Goal: Transaction & Acquisition: Purchase product/service

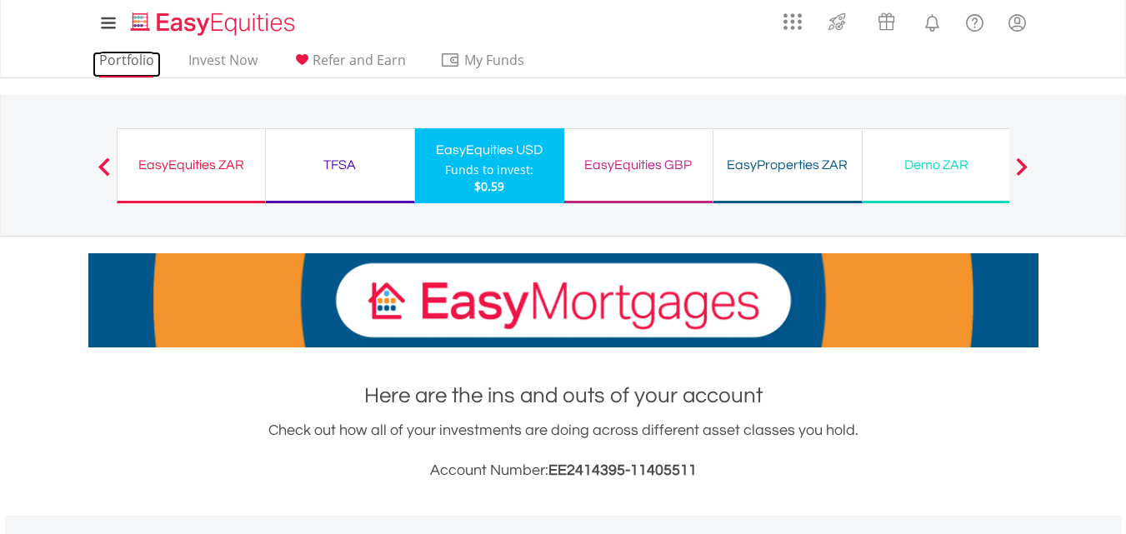
click at [136, 65] on link "Portfolio" at bounding box center [127, 65] width 68 height 26
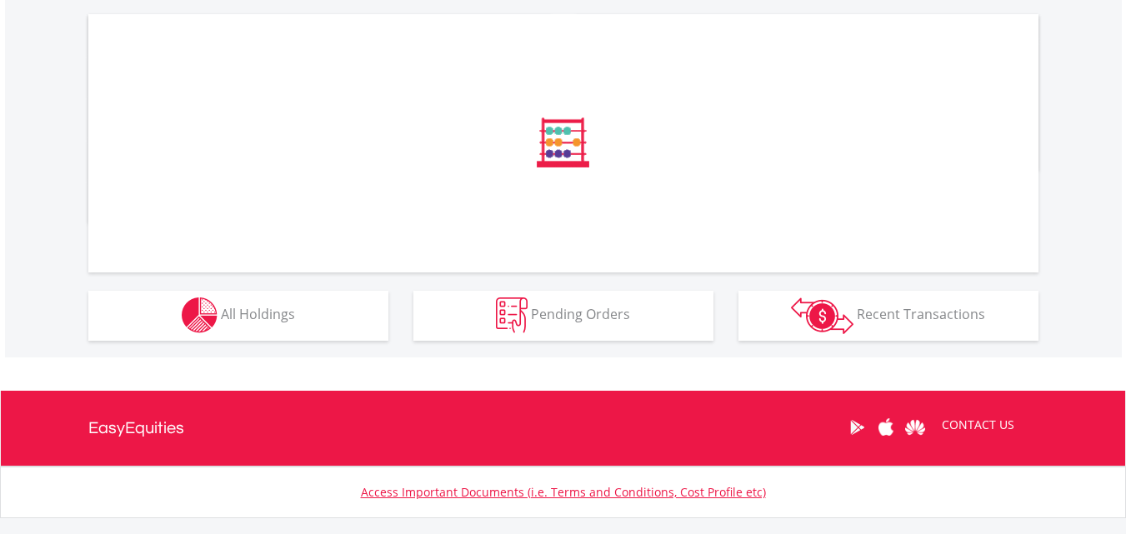
click at [1126, 332] on html "My Investments Invest Now New Listings Sell My Recurring Investments Pending Or…" at bounding box center [563, 47] width 1126 height 1198
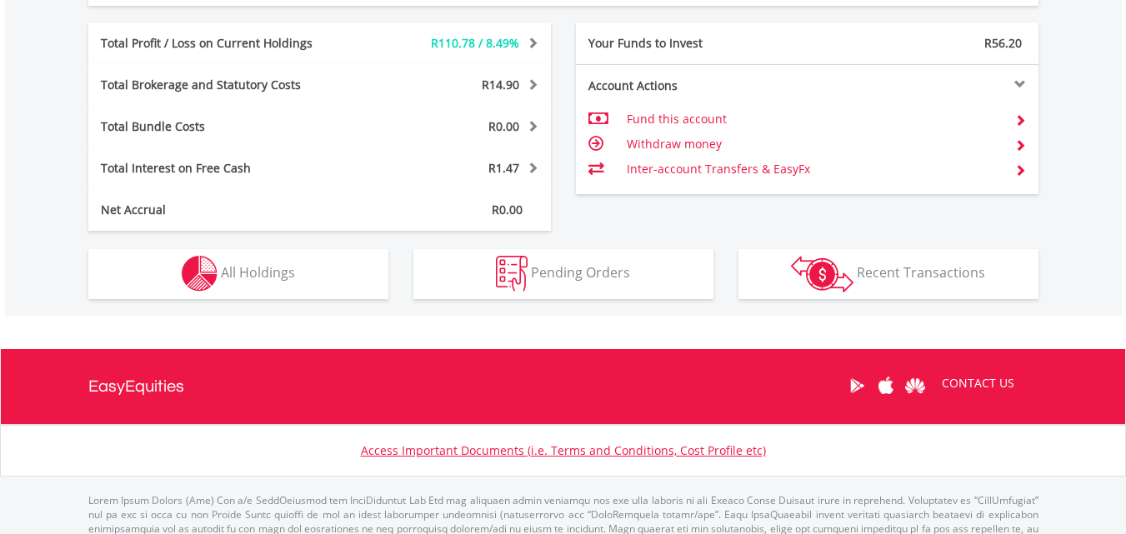
scroll to position [890, 0]
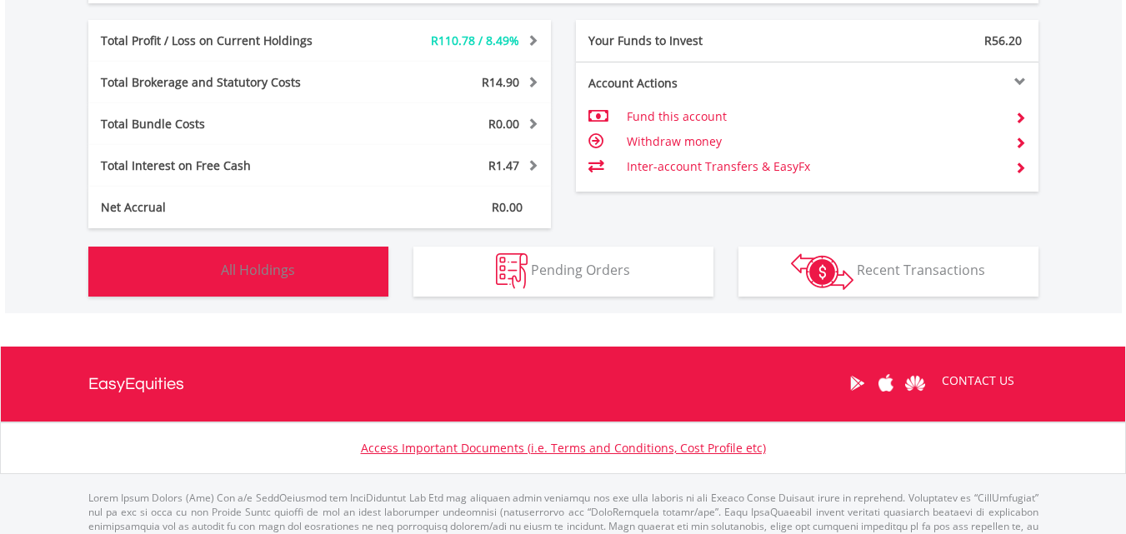
click at [234, 258] on button "Holdings All Holdings" at bounding box center [238, 272] width 300 height 50
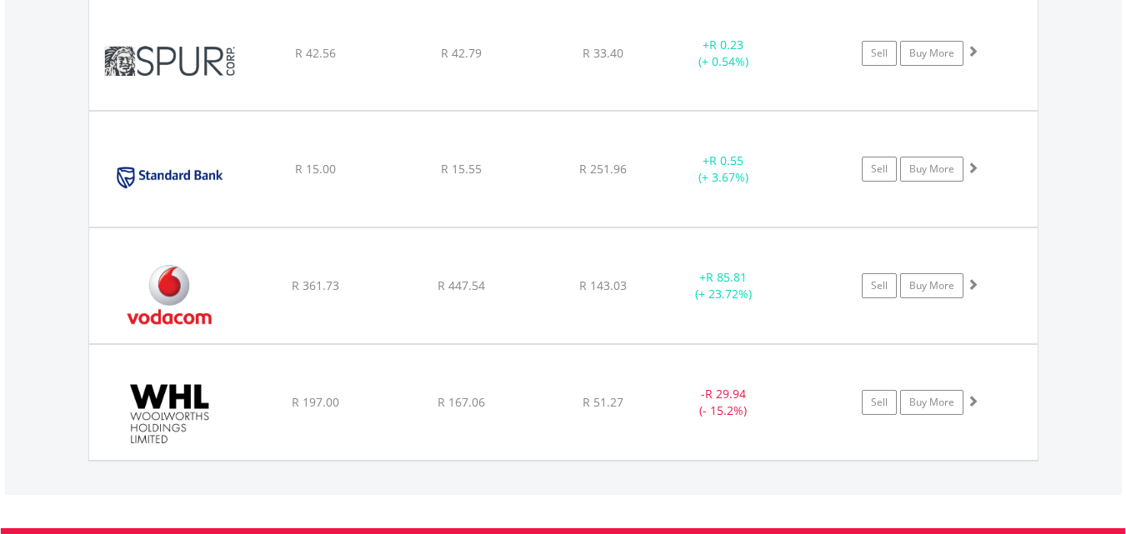
scroll to position [2517, 0]
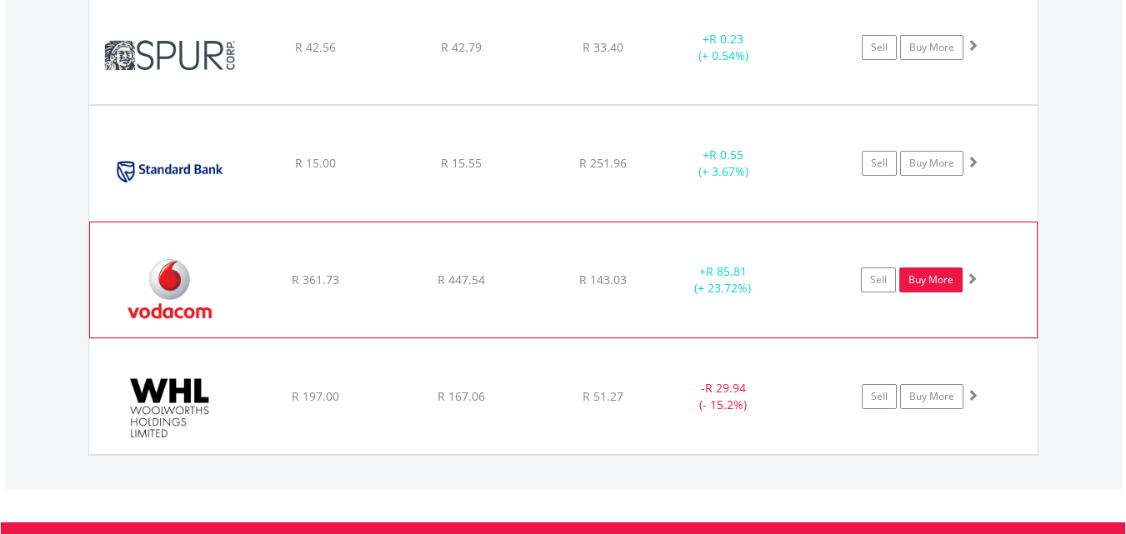
click at [939, 284] on link "Buy More" at bounding box center [931, 280] width 63 height 25
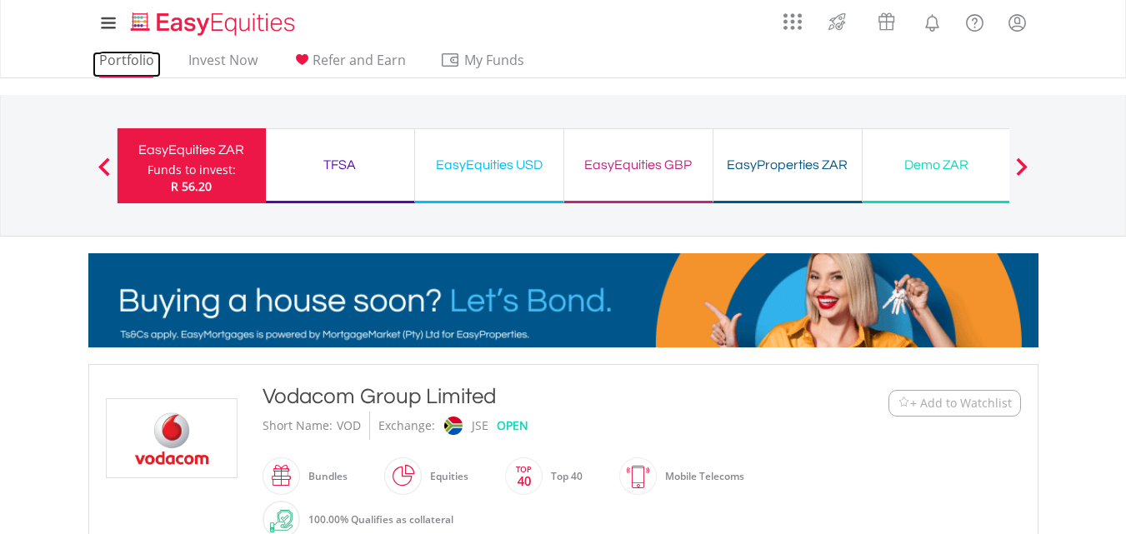
click at [139, 66] on link "Portfolio" at bounding box center [127, 65] width 68 height 26
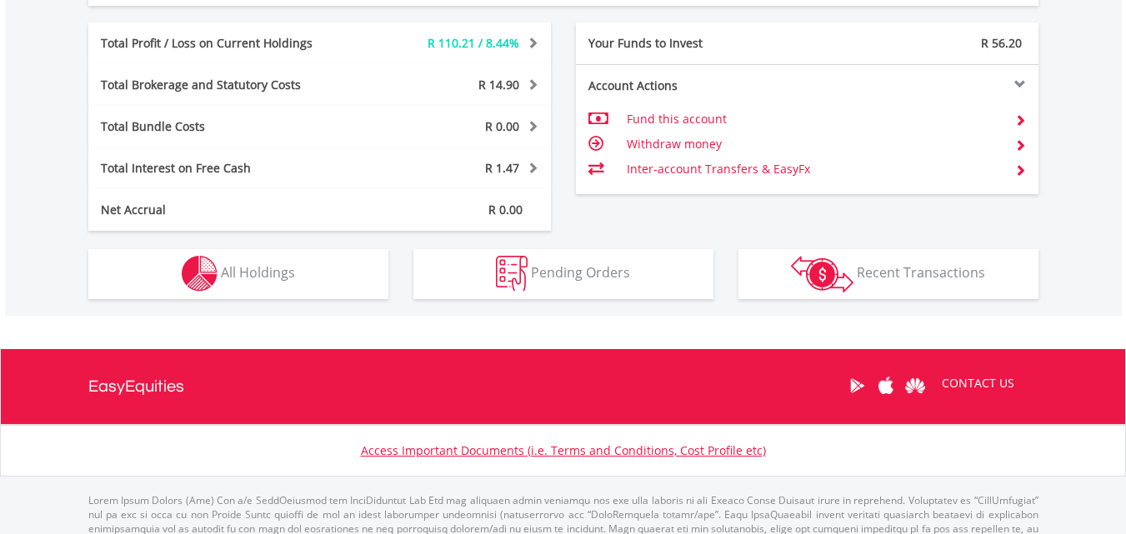
scroll to position [943, 0]
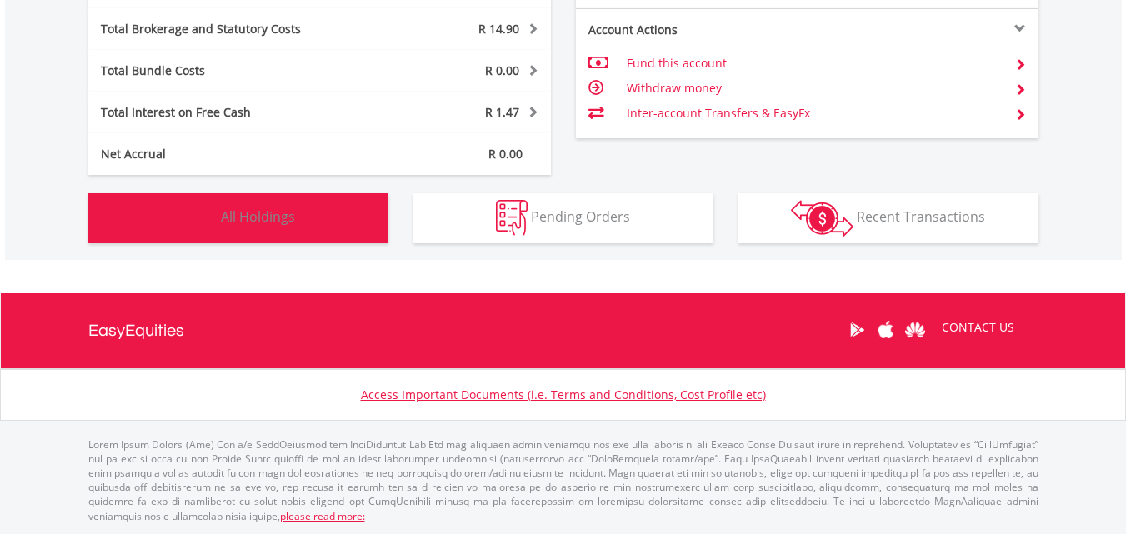
click at [298, 227] on button "Holdings All Holdings" at bounding box center [238, 218] width 300 height 50
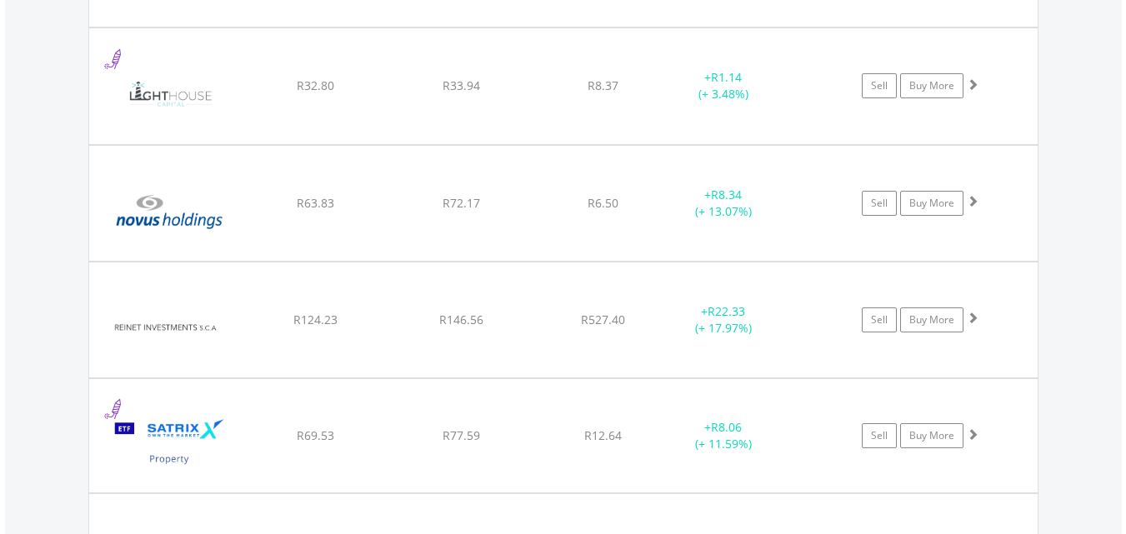
scroll to position [2685, 0]
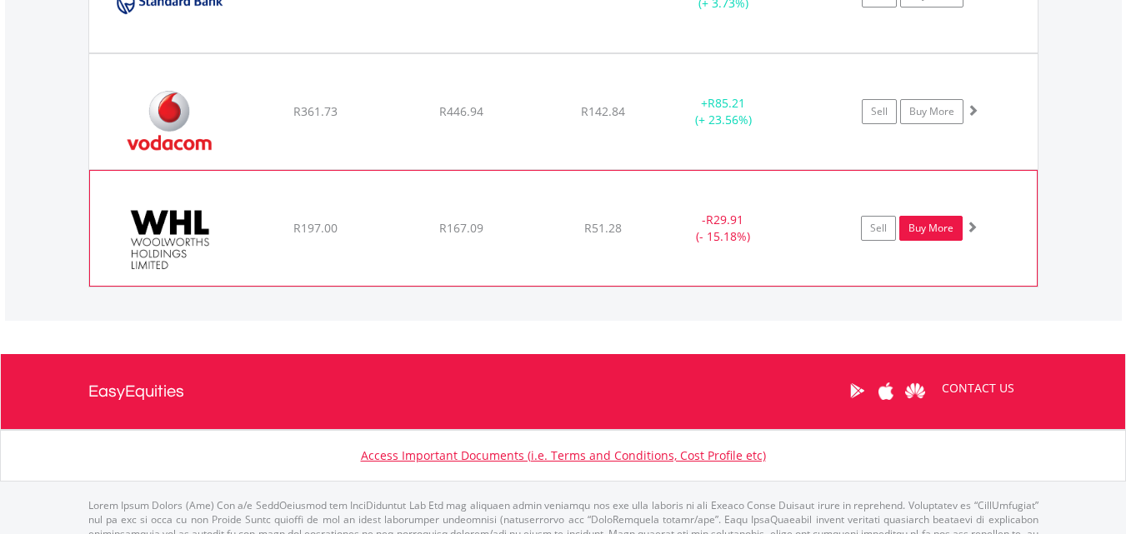
click at [920, 227] on link "Buy More" at bounding box center [931, 228] width 63 height 25
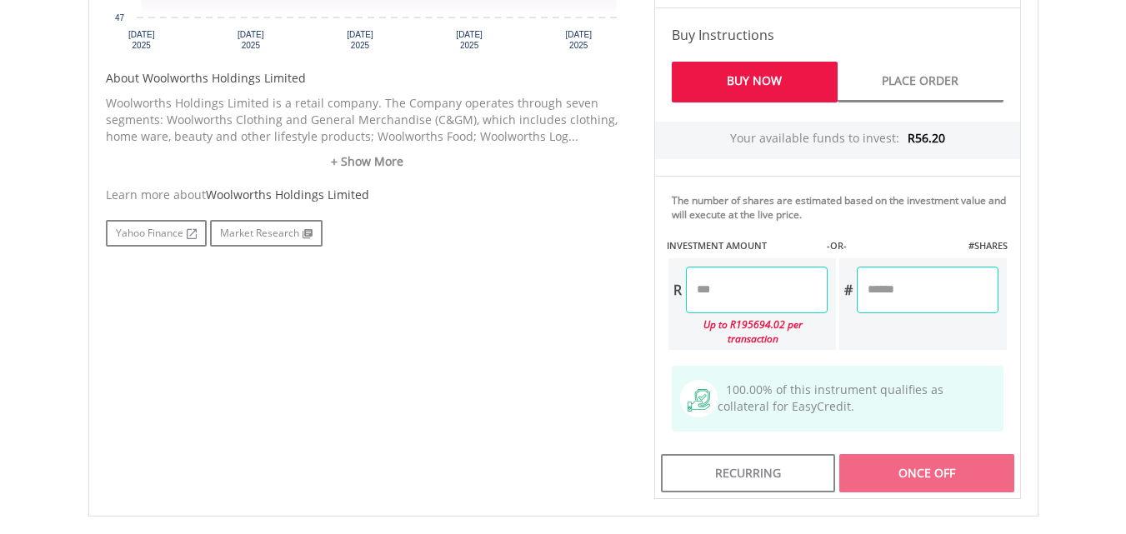
scroll to position [829, 0]
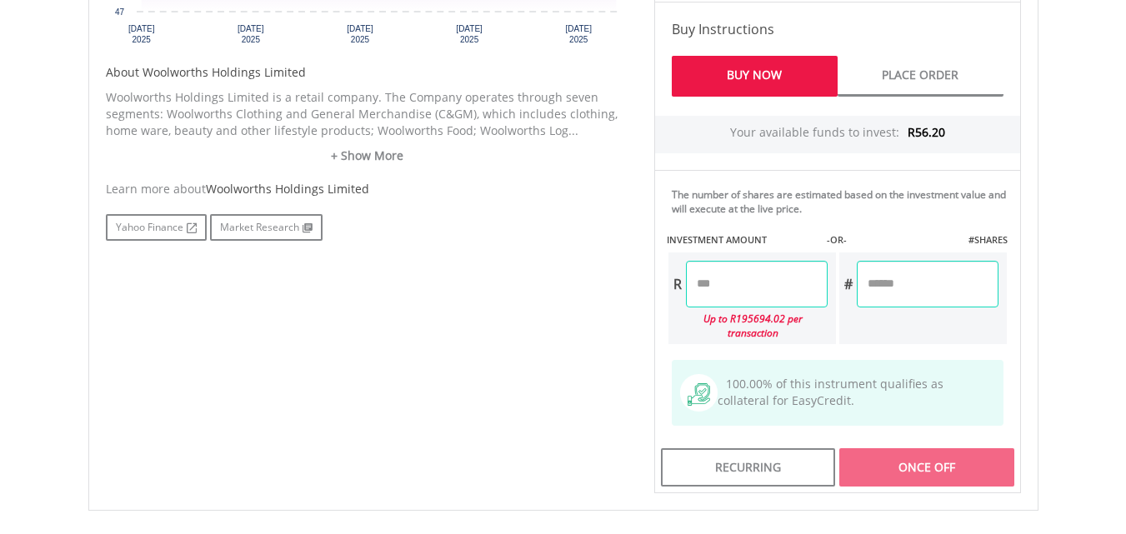
click at [781, 278] on input "number" at bounding box center [757, 284] width 142 height 47
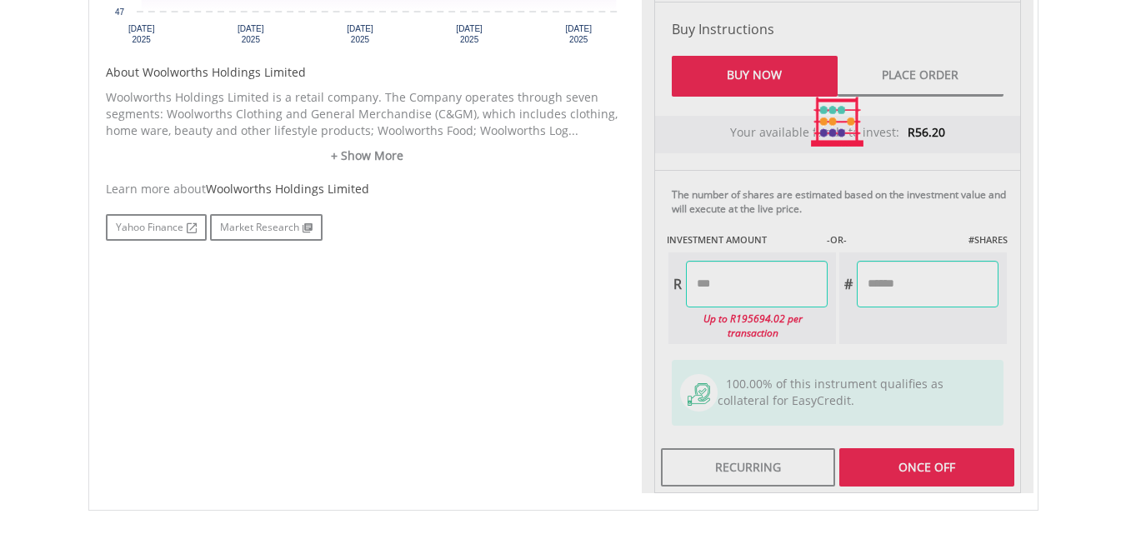
type input "*****"
type input "******"
click at [893, 286] on div "Last Updated Price: 15-min. Delay* Price Update Cost: 2 Credits Request A Price…" at bounding box center [838, 122] width 392 height 744
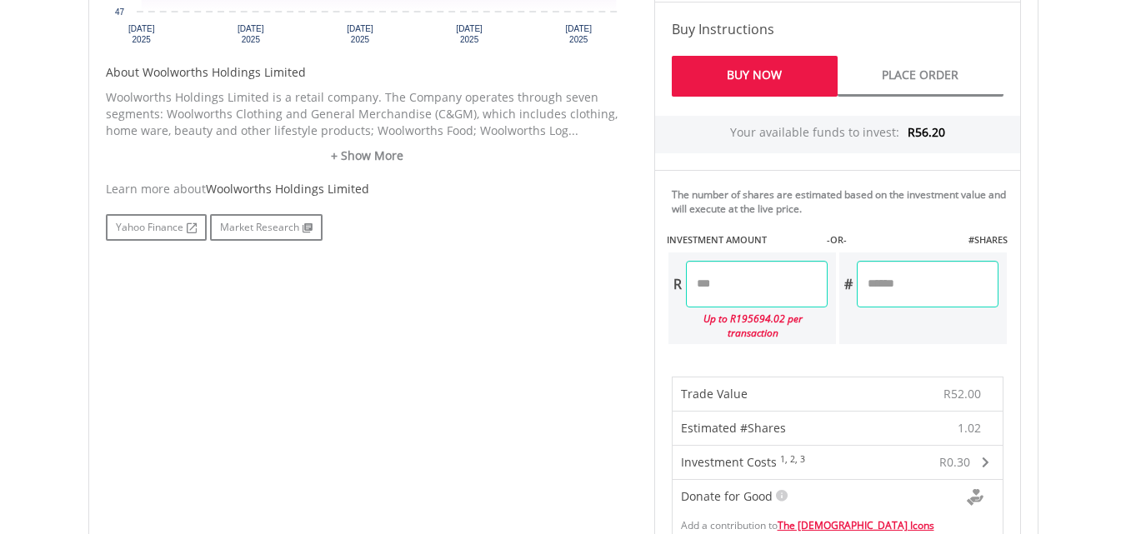
scroll to position [1222, 0]
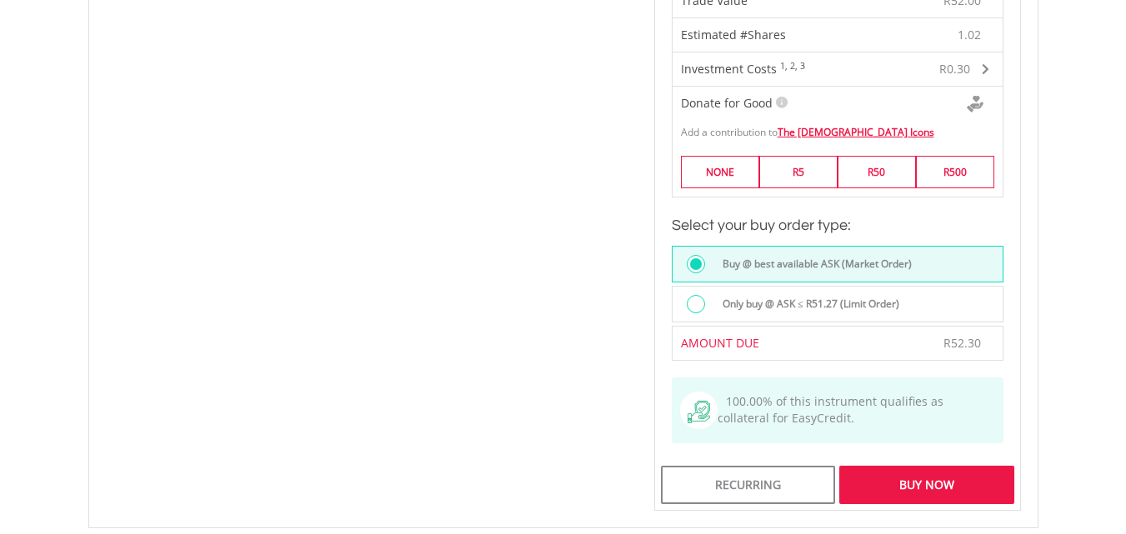
click at [914, 470] on div "Buy Now" at bounding box center [927, 485] width 174 height 38
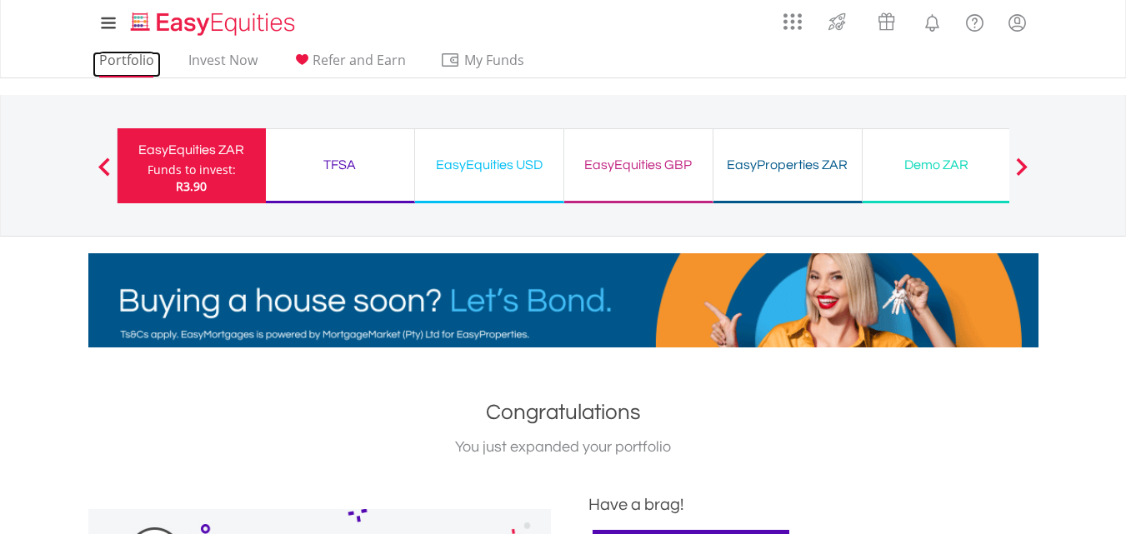
click at [133, 56] on link "Portfolio" at bounding box center [127, 65] width 68 height 26
